Goal: Check status

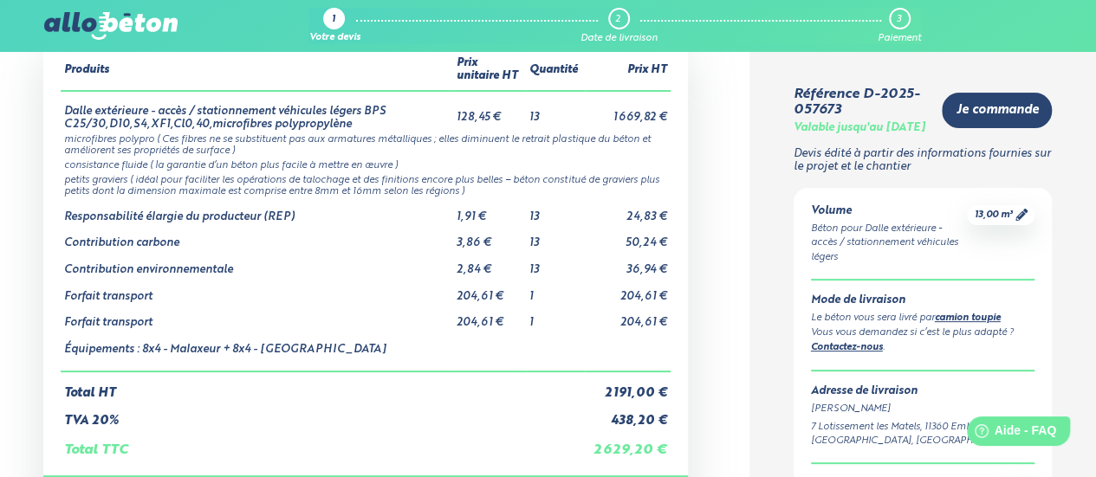
scroll to position [139, 0]
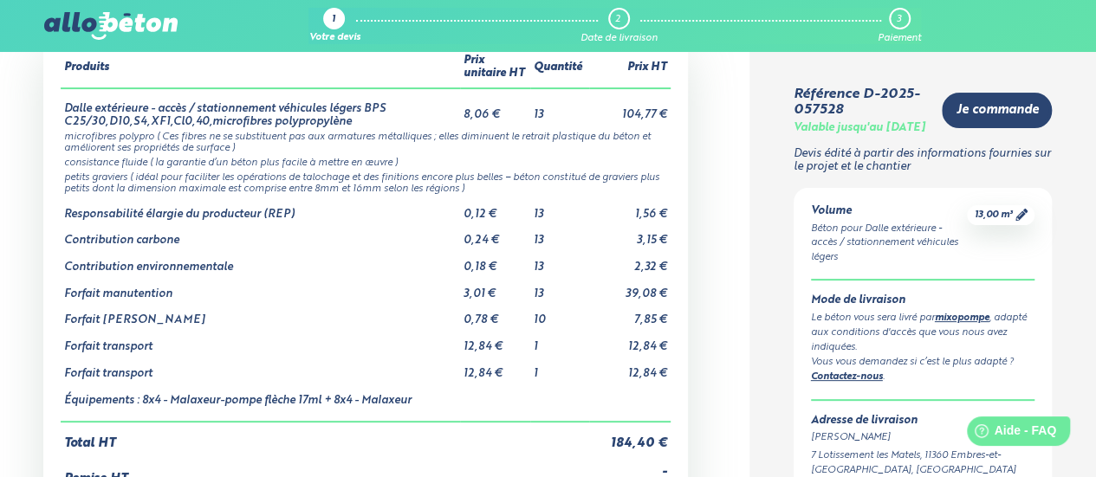
scroll to position [104, 0]
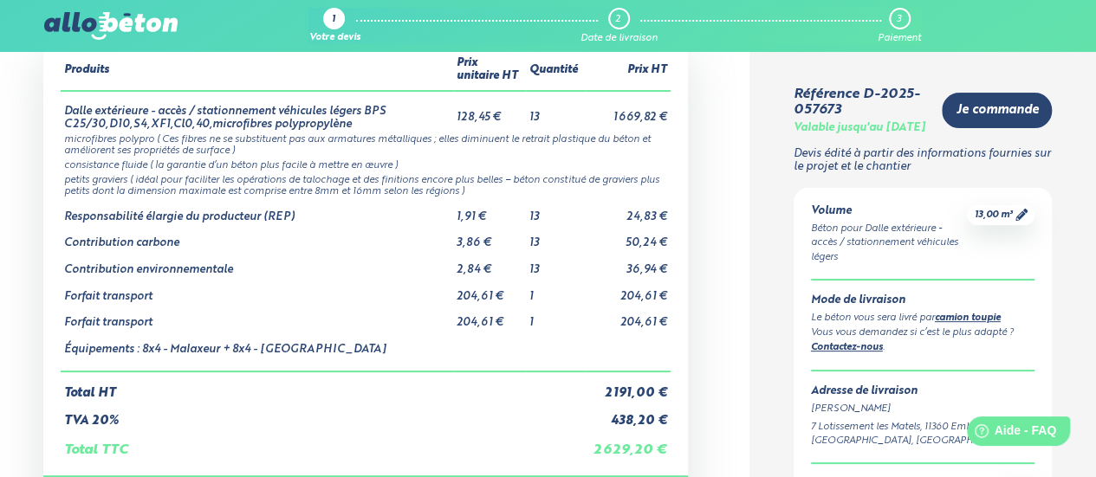
scroll to position [69, 0]
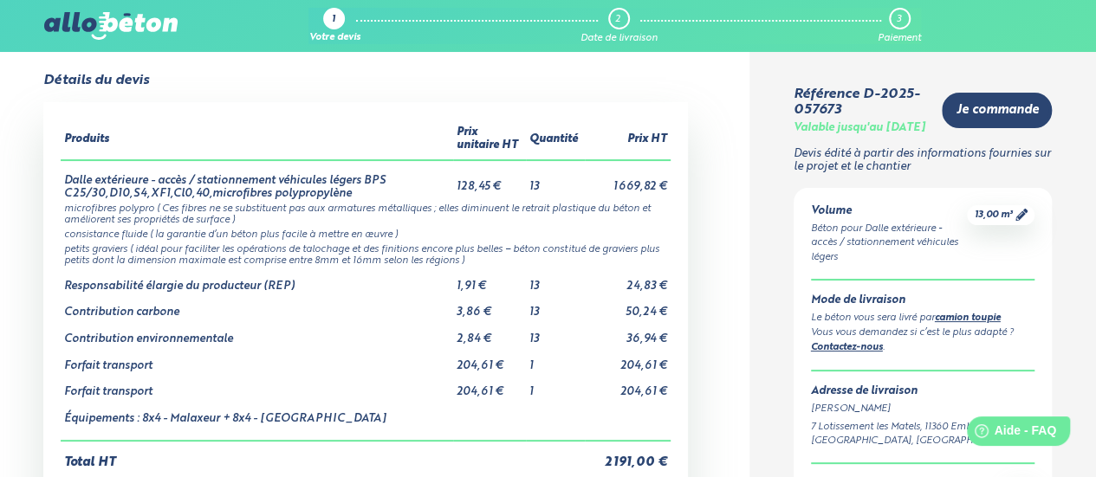
scroll to position [173, 0]
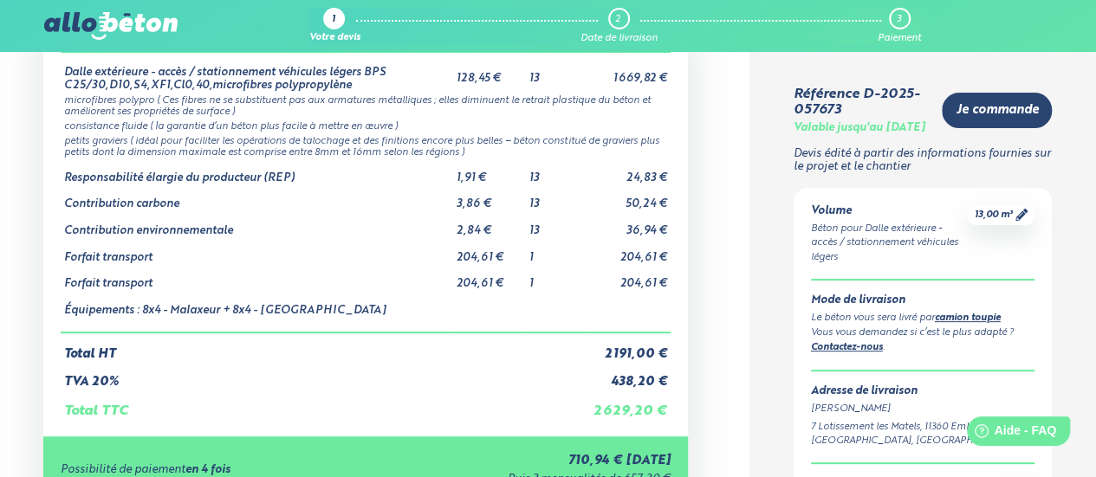
scroll to position [104, 0]
